Goal: Transaction & Acquisition: Obtain resource

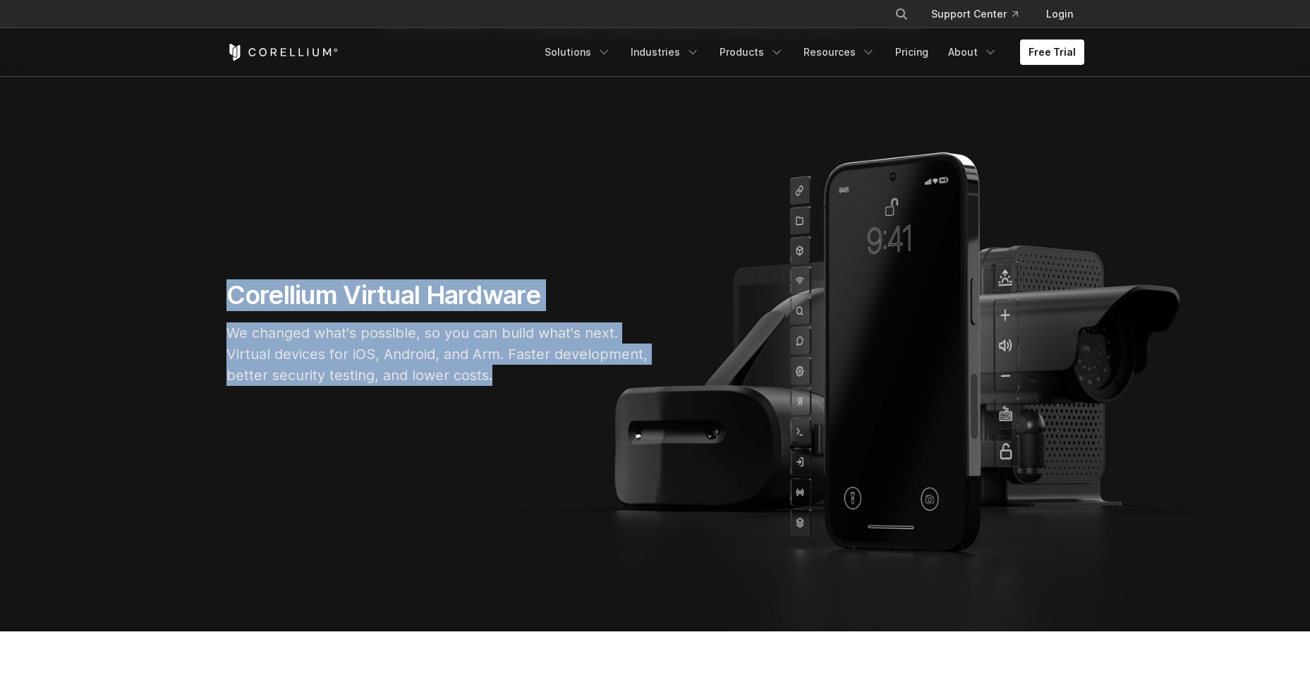
drag, startPoint x: 224, startPoint y: 291, endPoint x: 636, endPoint y: 383, distance: 422.8
click at [636, 383] on div "Corellium Virtual Hardware We changed what's possible, so you can build what's …" at bounding box center [437, 338] width 451 height 118
drag, startPoint x: 636, startPoint y: 383, endPoint x: 499, endPoint y: 378, distance: 137.6
click at [499, 378] on p "We changed what's possible, so you can build what's next. Virtual devices for i…" at bounding box center [437, 353] width 423 height 63
drag, startPoint x: 499, startPoint y: 378, endPoint x: 201, endPoint y: 262, distance: 319.6
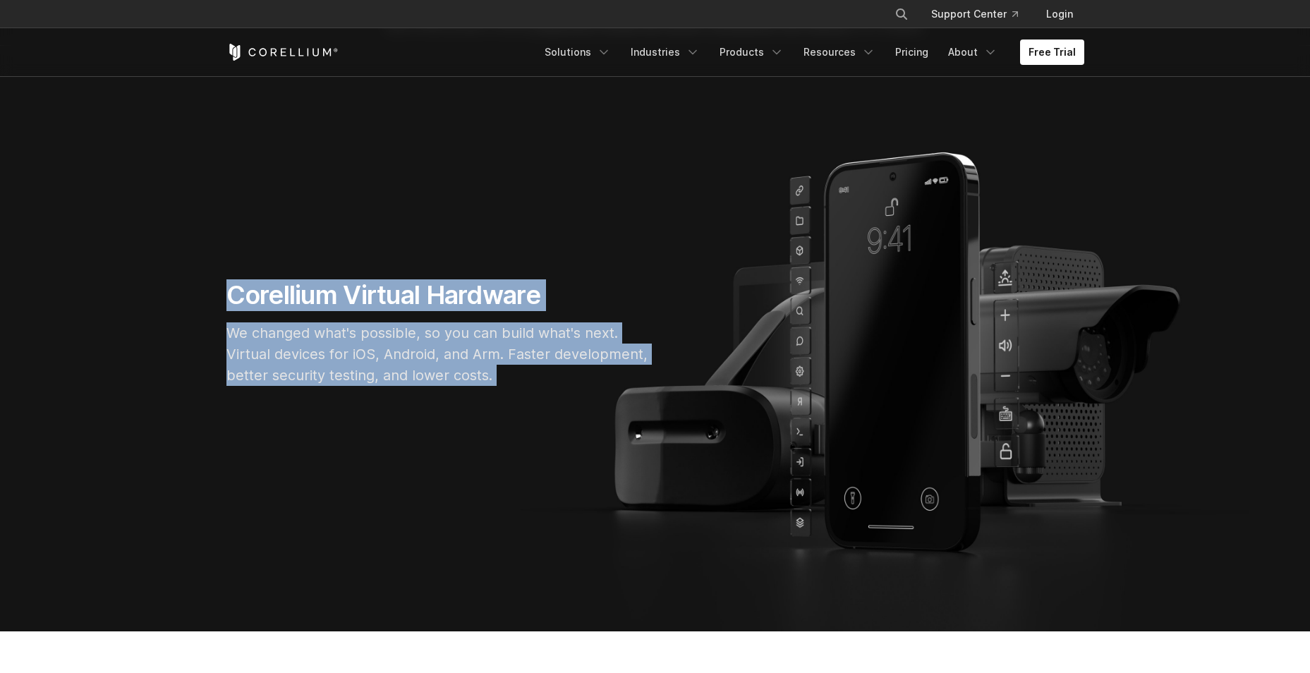
click at [201, 262] on section "Corellium Virtual Hardware We changed what's possible, so you can build what's …" at bounding box center [655, 338] width 1310 height 585
drag, startPoint x: 201, startPoint y: 262, endPoint x: 135, endPoint y: 229, distance: 73.5
click at [135, 229] on section "Corellium Virtual Hardware We changed what's possible, so you can build what's …" at bounding box center [655, 338] width 1310 height 585
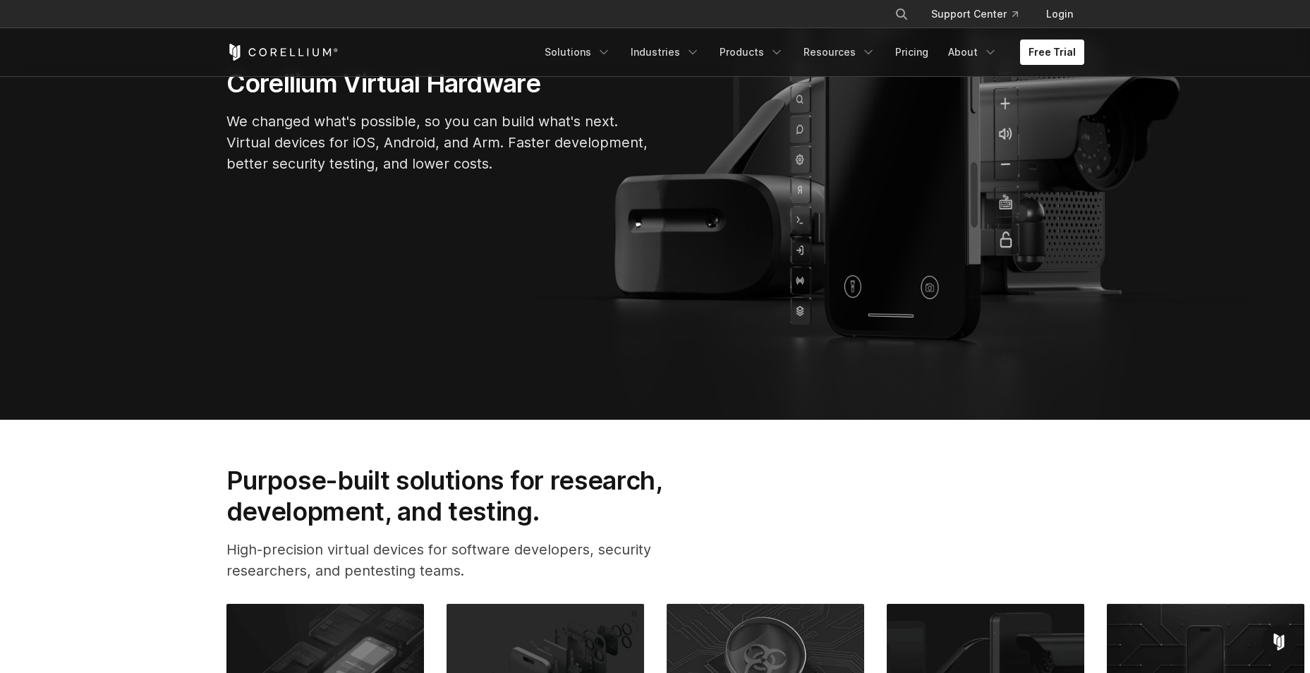
scroll to position [635, 0]
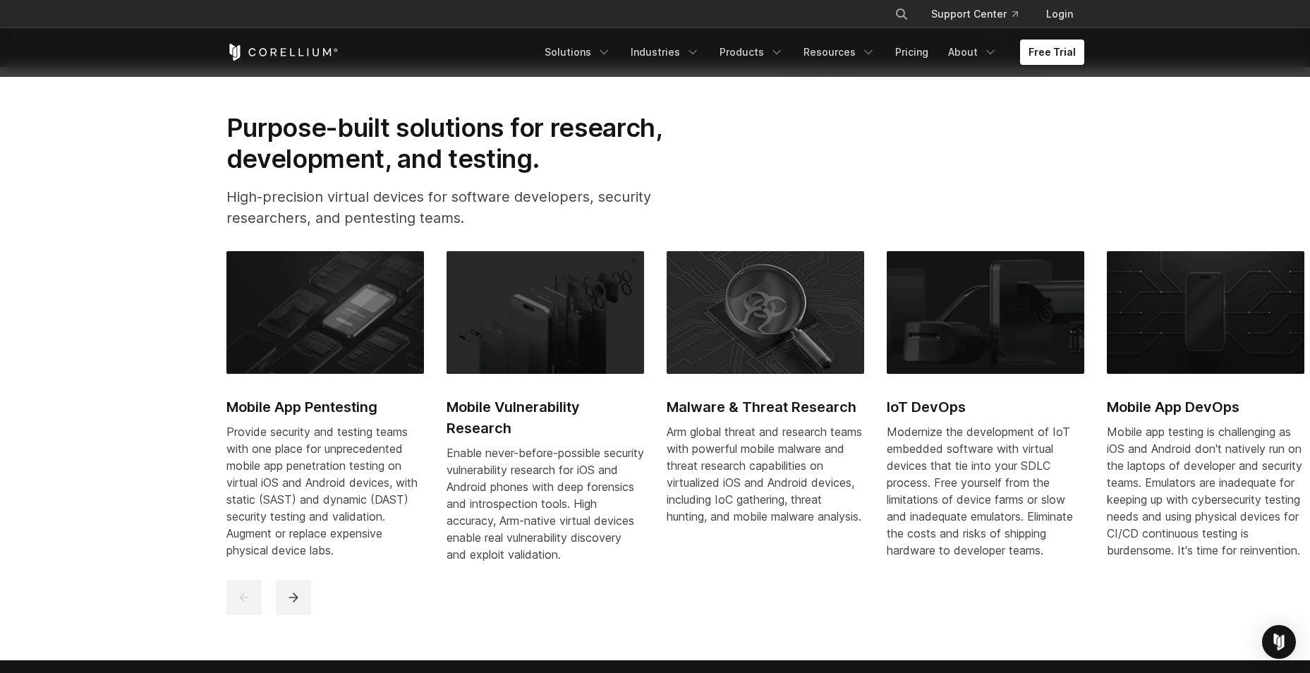
click at [135, 475] on section "Purpose-built solutions for research, development, and testing. High-precision …" at bounding box center [655, 363] width 1310 height 593
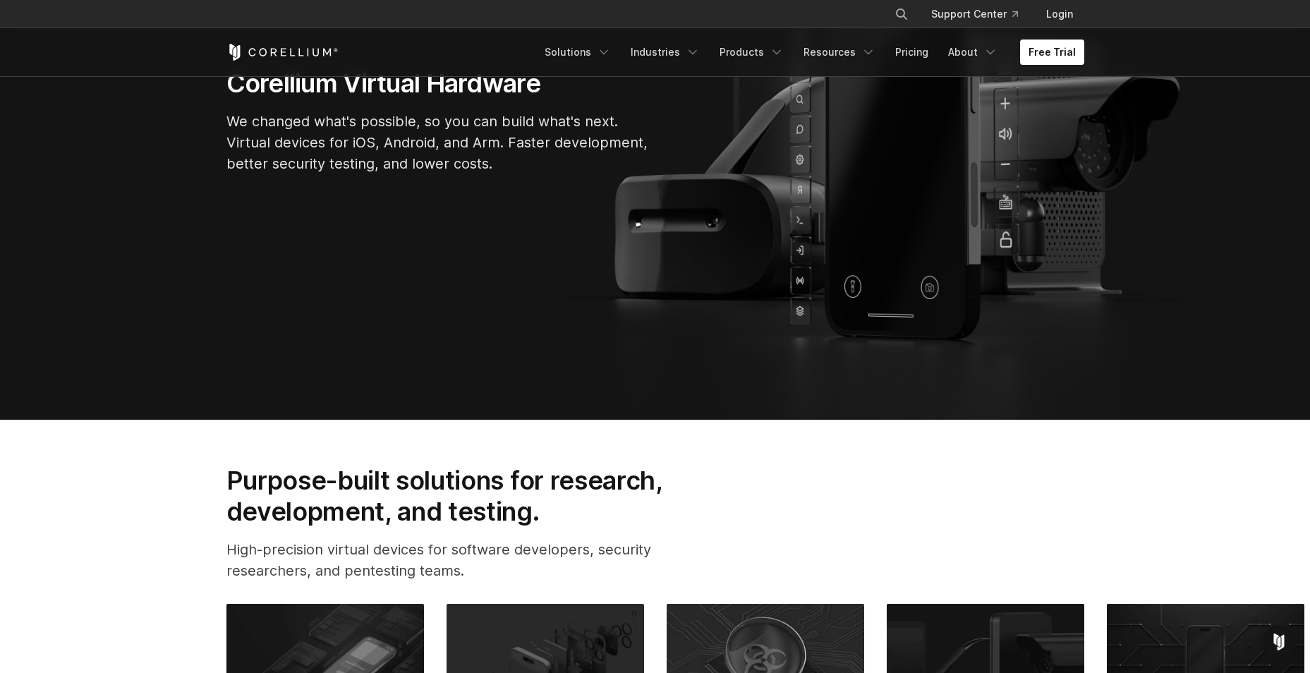
scroll to position [212, 0]
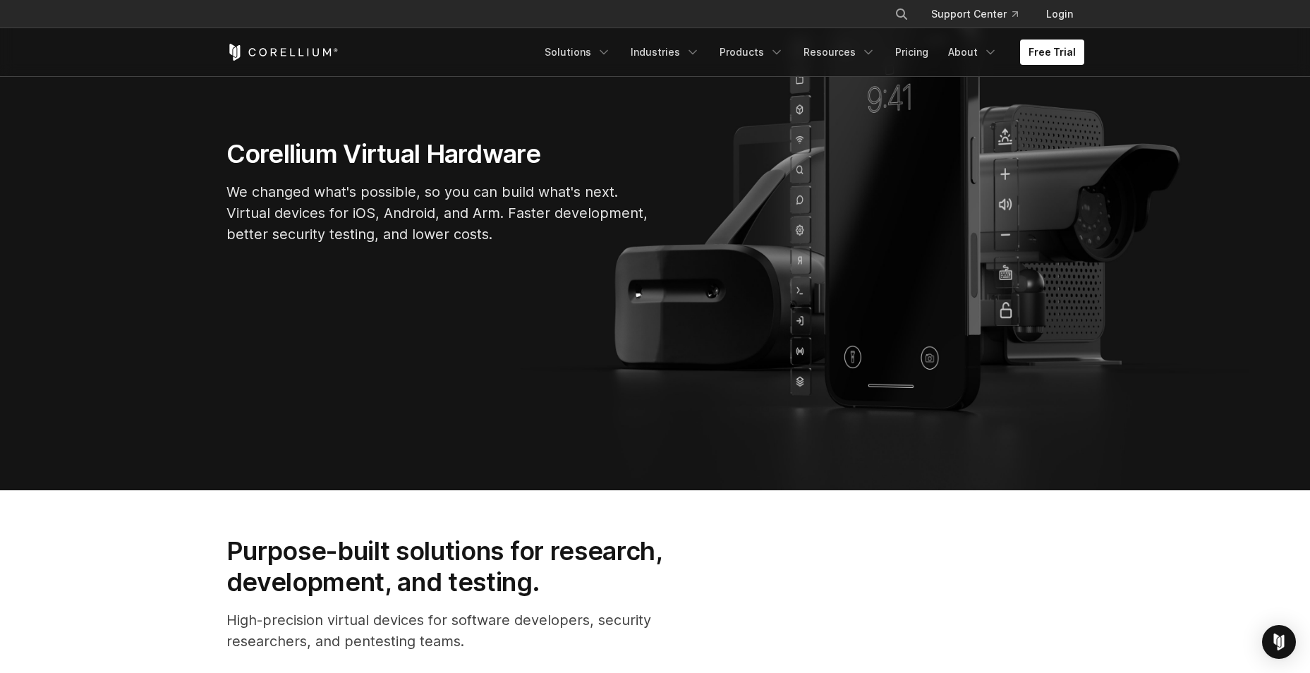
click at [257, 157] on h1 "Corellium Virtual Hardware" at bounding box center [437, 154] width 423 height 32
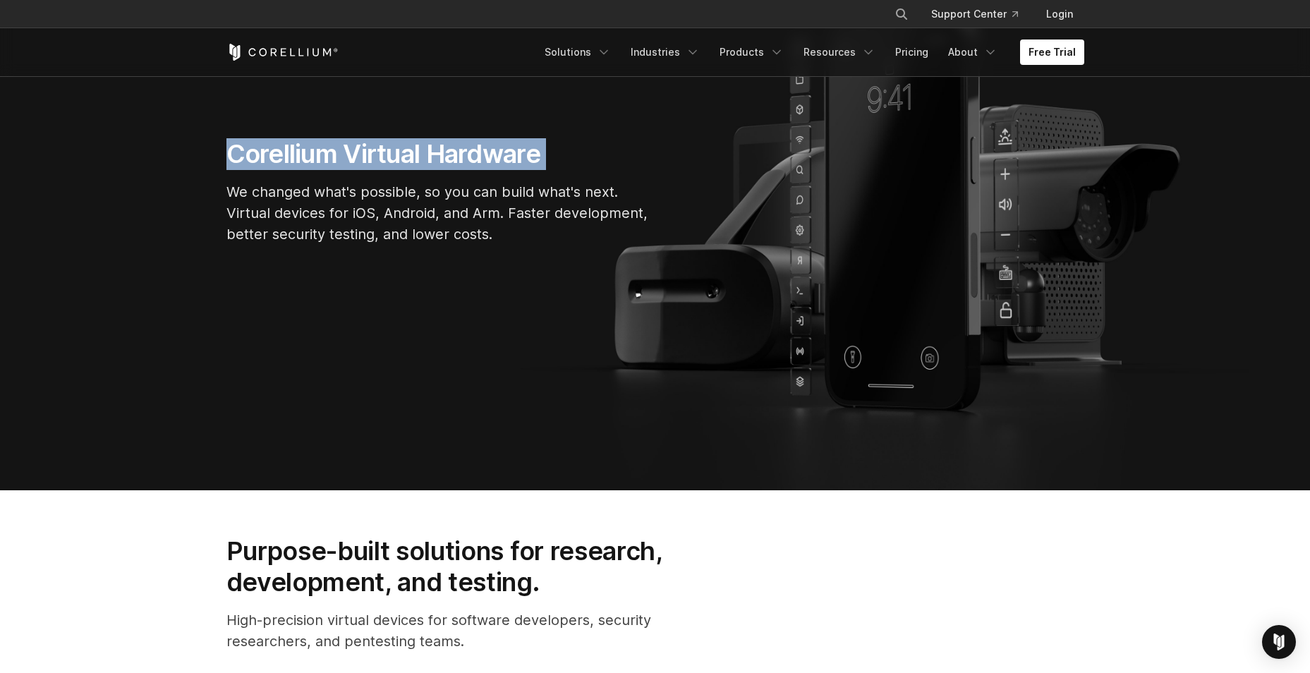
click at [257, 157] on h1 "Corellium Virtual Hardware" at bounding box center [437, 154] width 423 height 32
drag, startPoint x: 257, startPoint y: 157, endPoint x: 238, endPoint y: 153, distance: 20.2
click at [238, 153] on h1 "Corellium Virtual Hardware" at bounding box center [437, 154] width 423 height 32
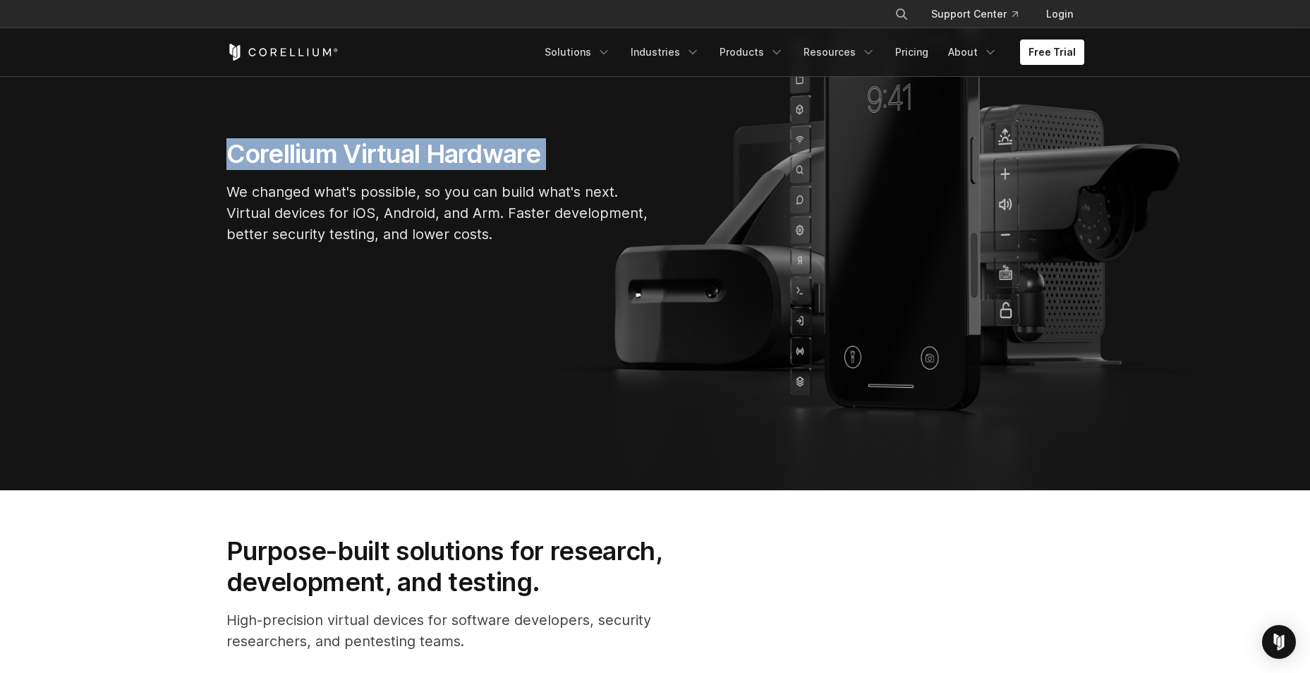
click at [238, 153] on h1 "Corellium Virtual Hardware" at bounding box center [437, 154] width 423 height 32
drag, startPoint x: 238, startPoint y: 153, endPoint x: 373, endPoint y: 164, distance: 135.9
click at [373, 163] on h1 "Corellium Virtual Hardware" at bounding box center [437, 154] width 423 height 32
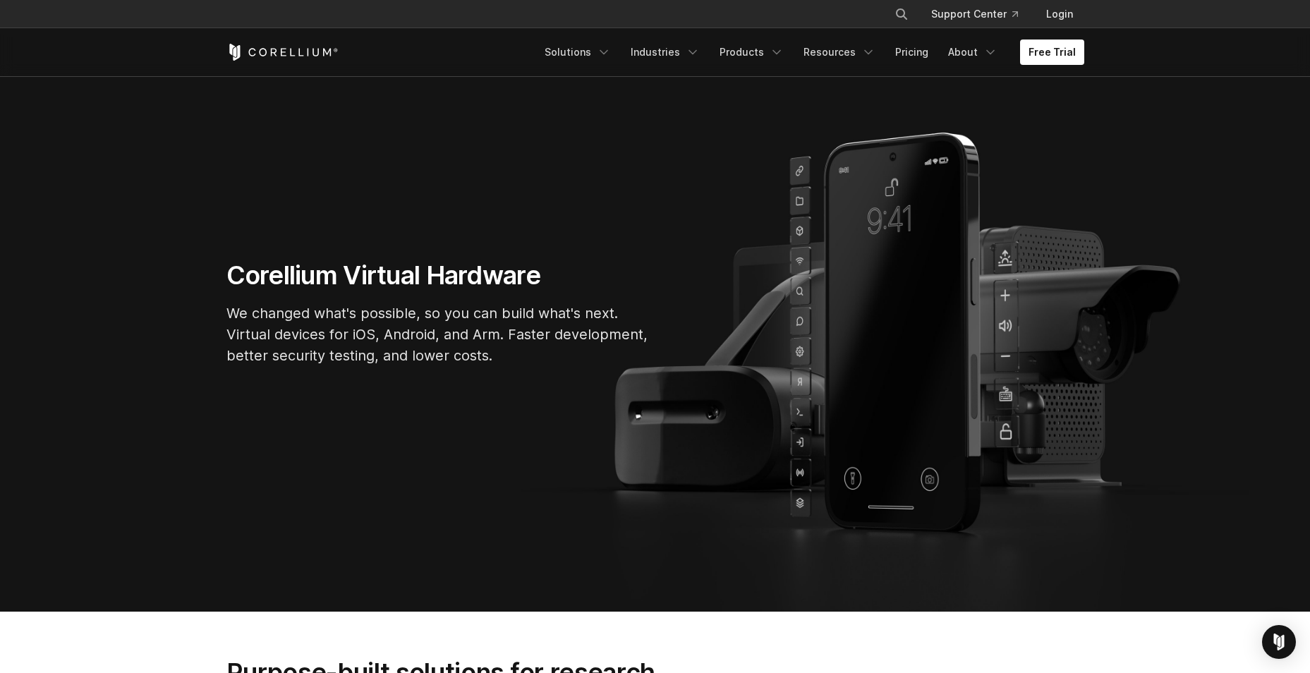
scroll to position [0, 0]
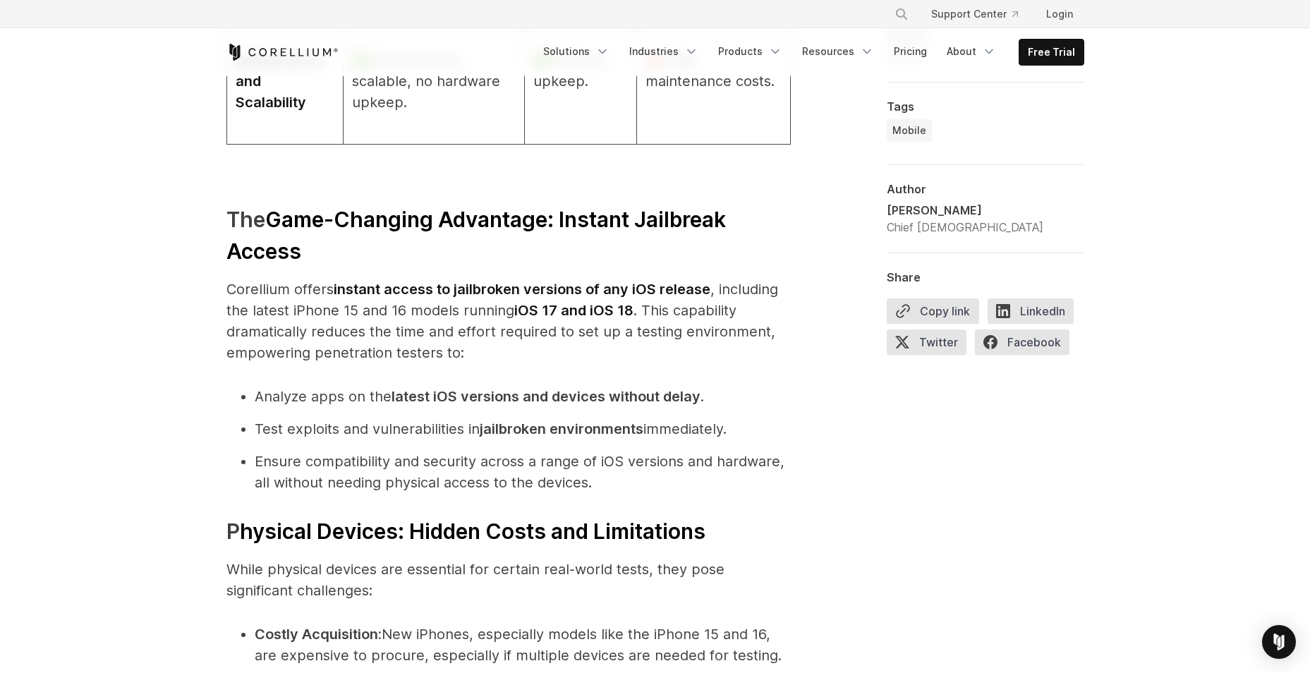
scroll to position [2610, 0]
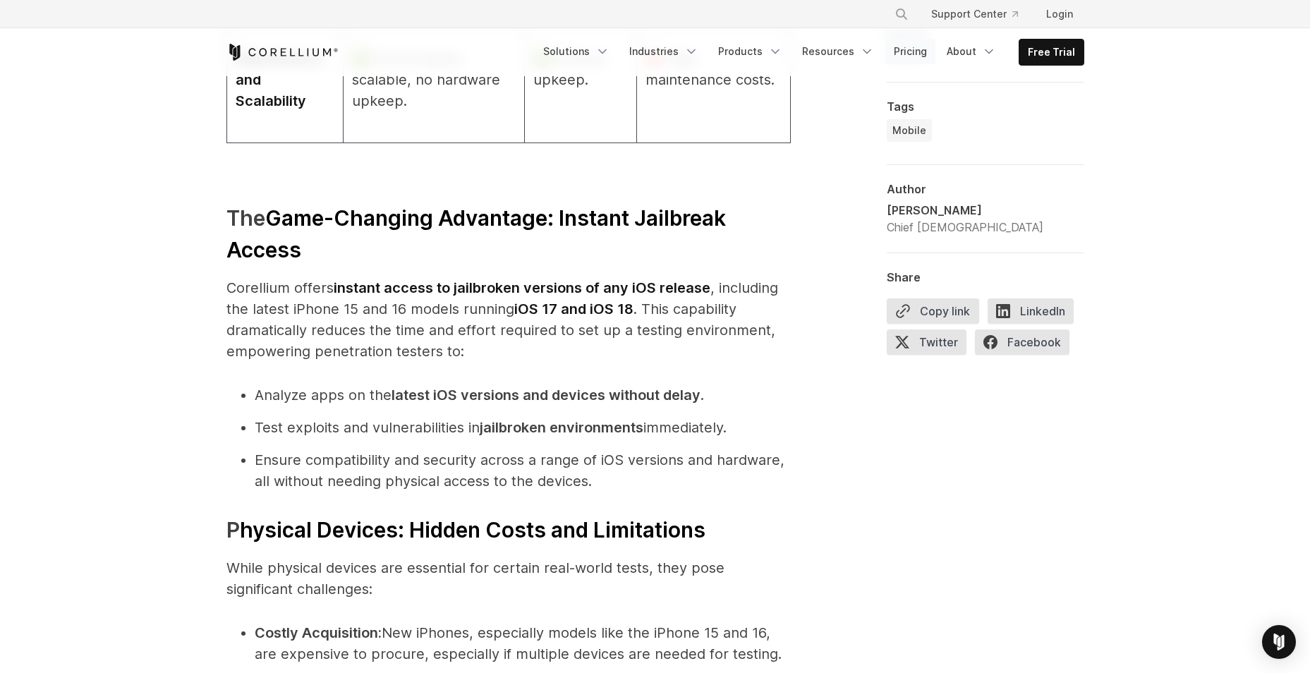
click at [908, 59] on link "Pricing" at bounding box center [910, 51] width 50 height 25
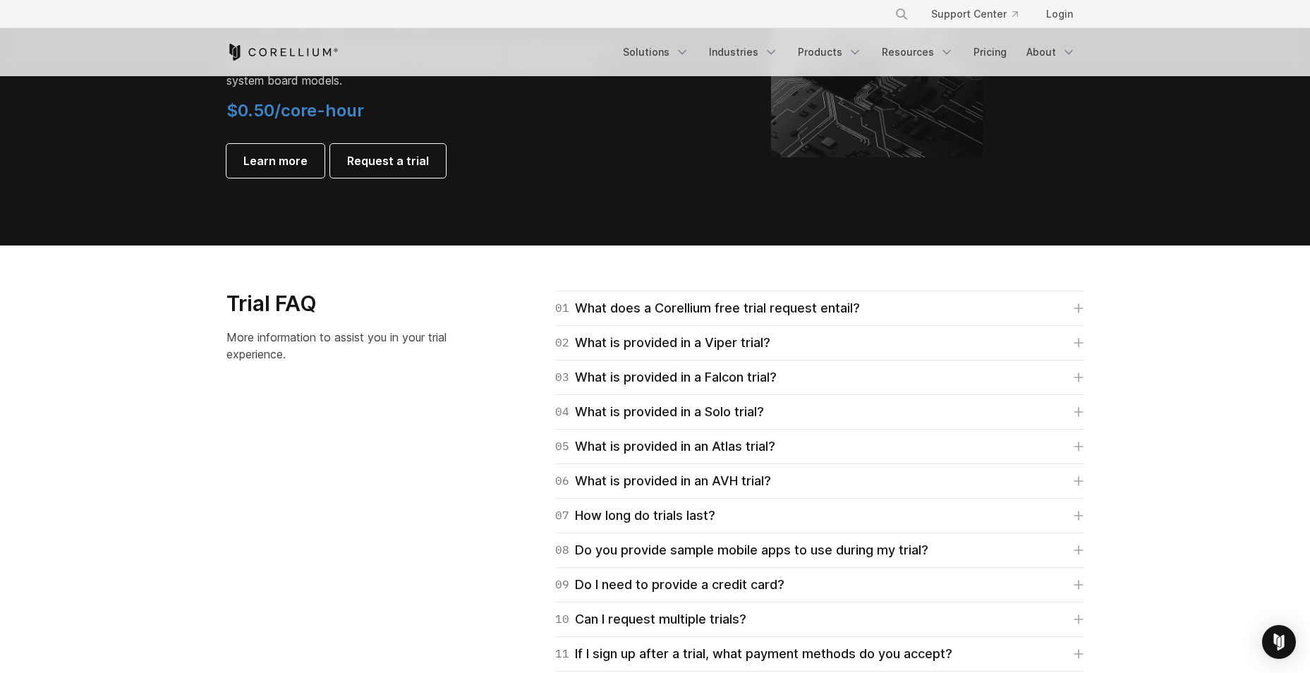
scroll to position [1834, 0]
click at [716, 304] on div "01 What does a Corellium free trial request entail?" at bounding box center [707, 308] width 305 height 20
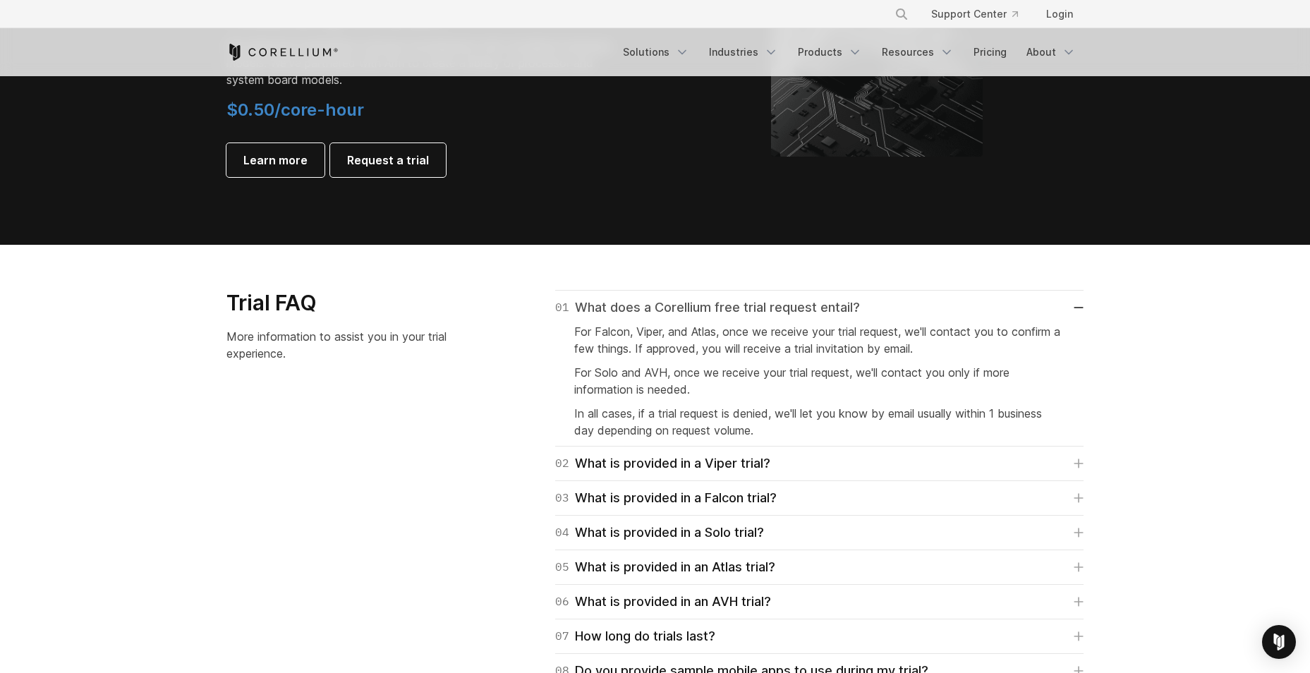
click at [716, 304] on div "01 What does a Corellium free trial request entail?" at bounding box center [707, 308] width 305 height 20
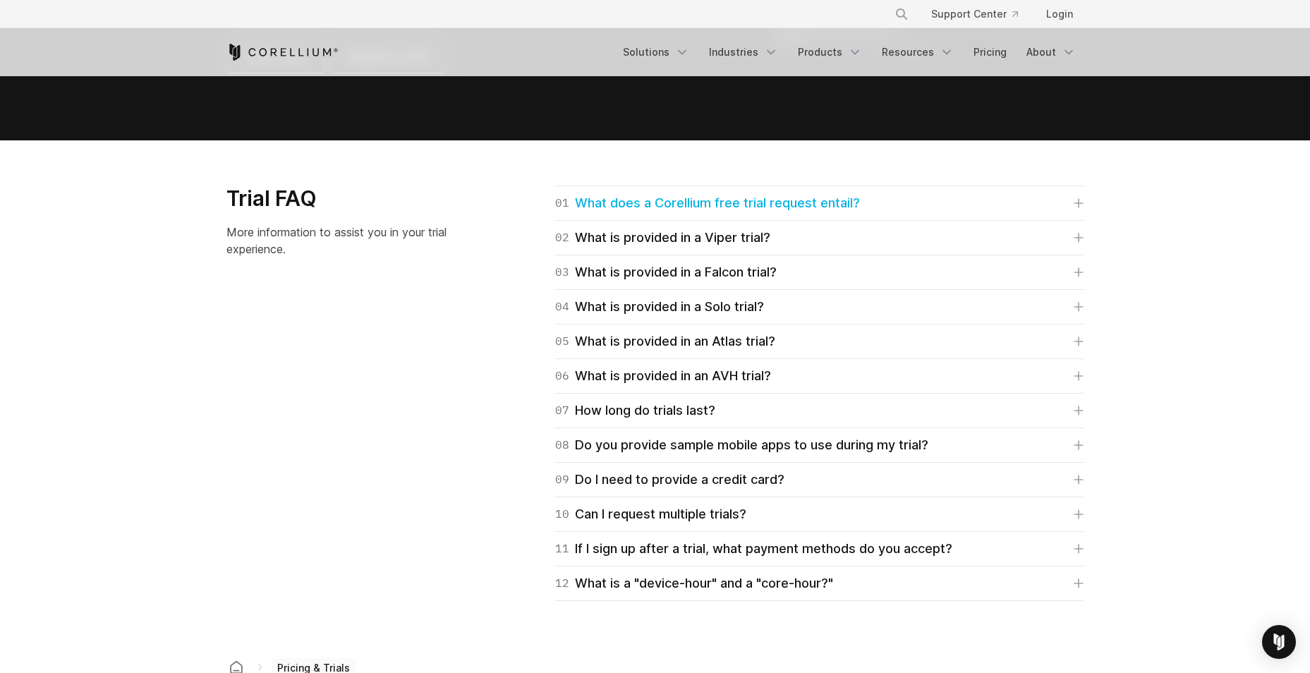
scroll to position [2186, 0]
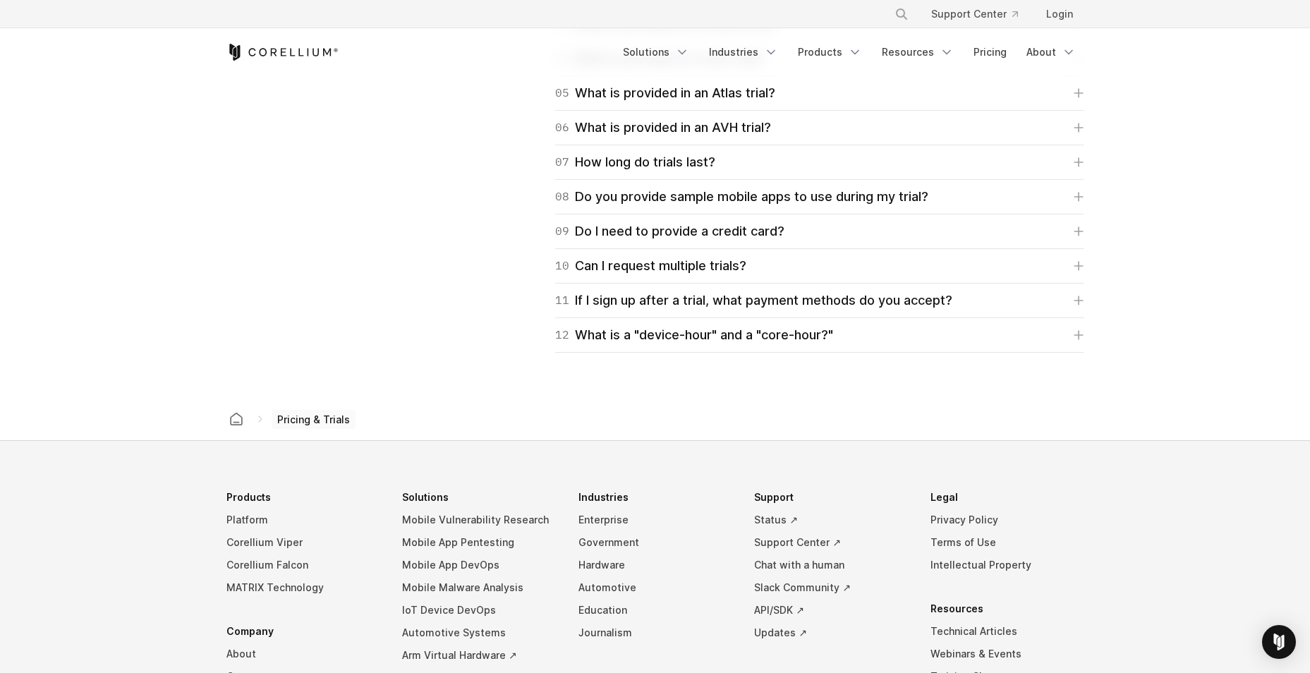
click at [293, 425] on span "Pricing & Trials" at bounding box center [314, 420] width 84 height 20
click at [260, 418] on icon at bounding box center [260, 418] width 11 height 11
click at [315, 421] on span "Pricing & Trials" at bounding box center [314, 420] width 84 height 20
